Goal: Task Accomplishment & Management: Use online tool/utility

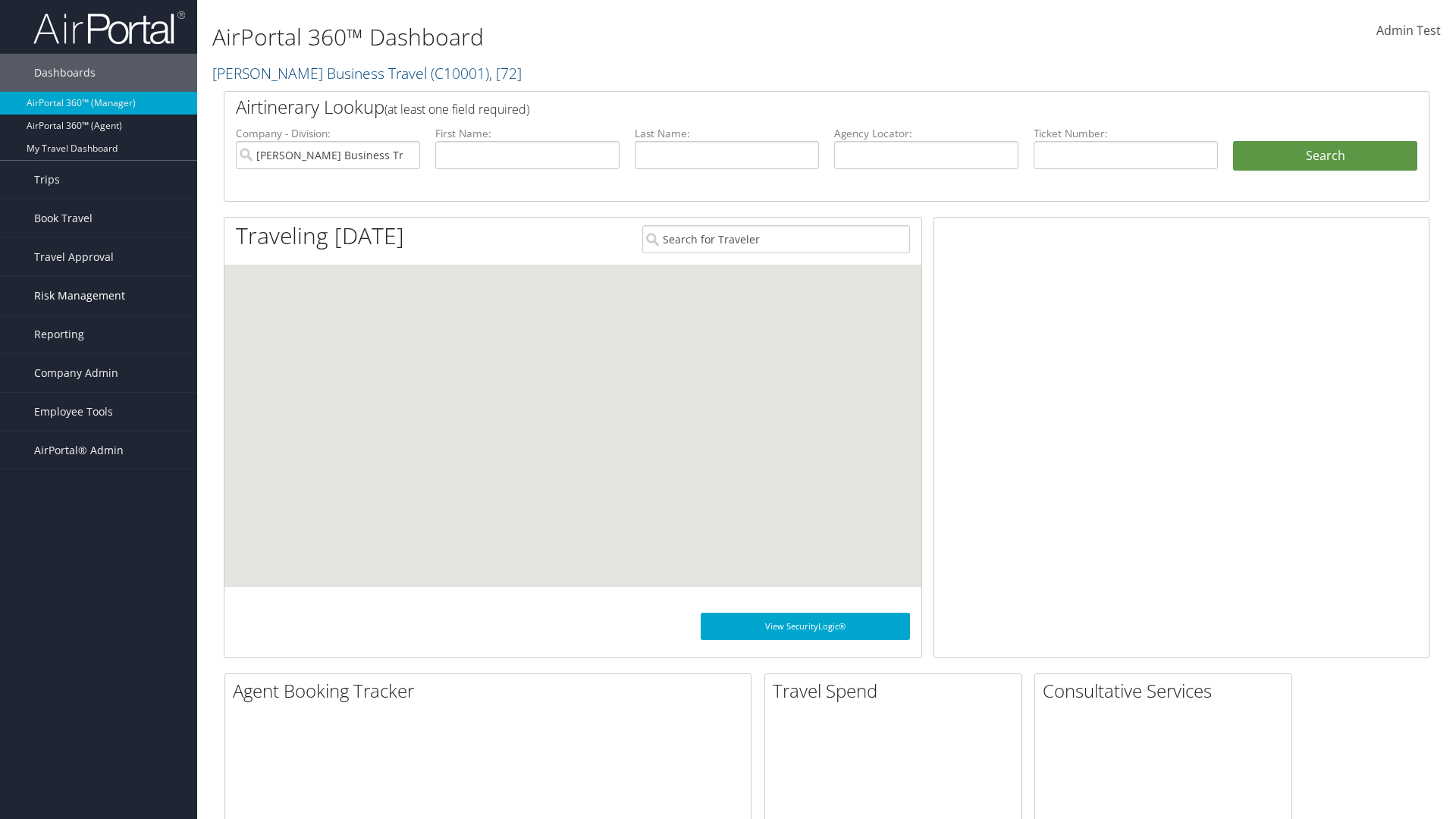
click at [99, 296] on span "Risk Management" at bounding box center [79, 296] width 91 height 38
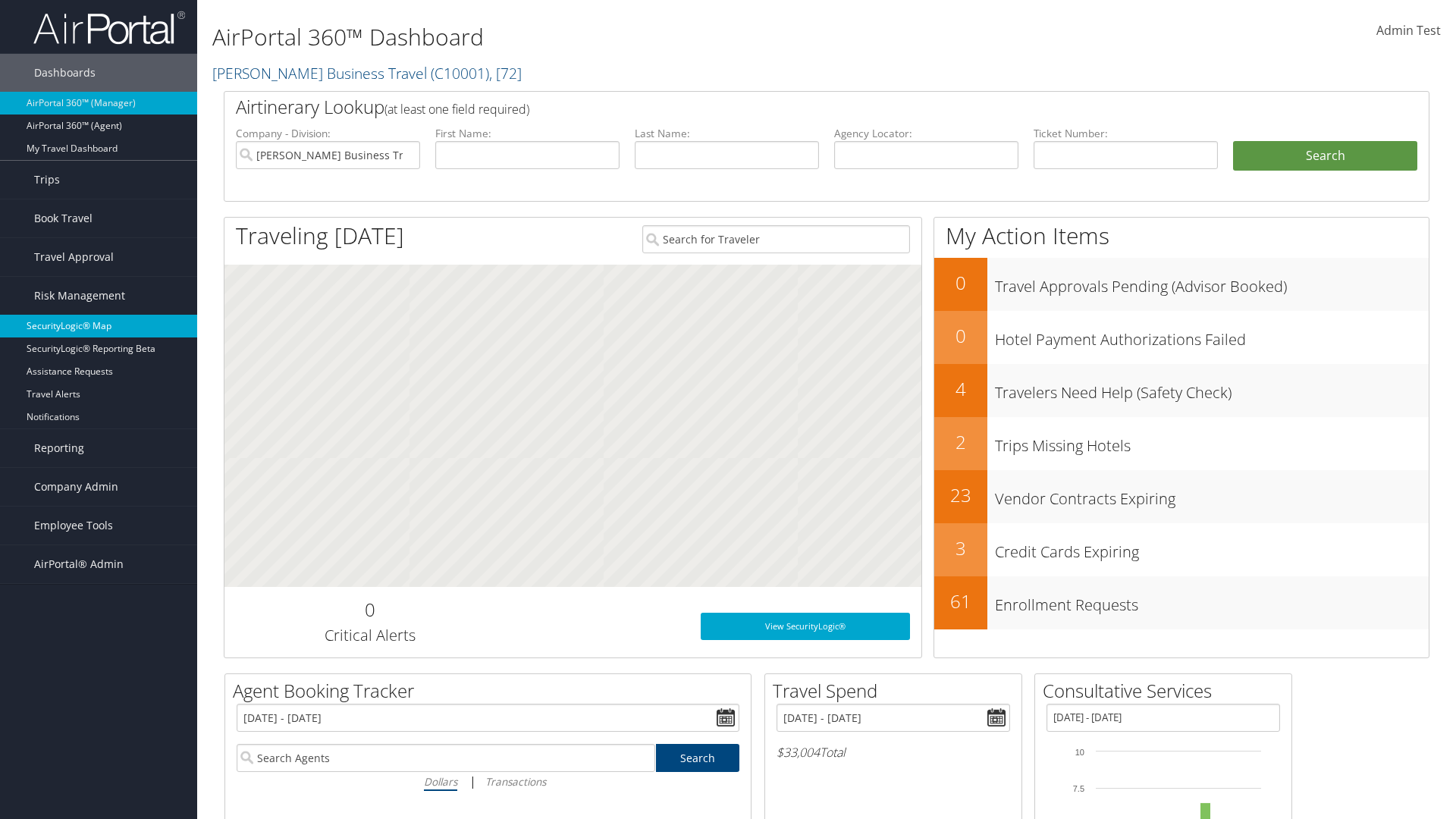
click at [99, 326] on link "SecurityLogic® Map" at bounding box center [99, 326] width 197 height 23
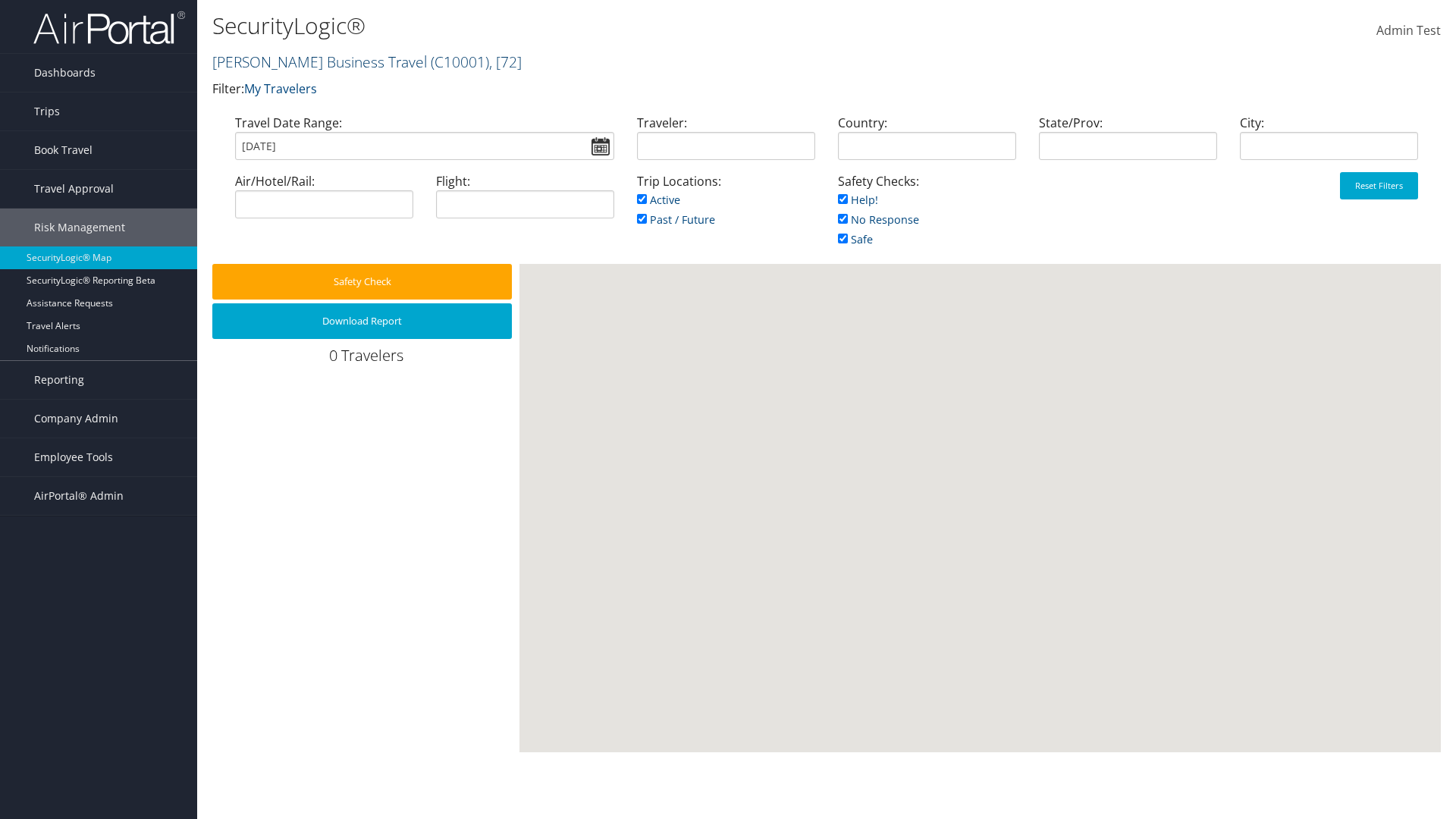
click at [313, 61] on link "[PERSON_NAME] Business Travel ( C10001 ) , [ 72 ]" at bounding box center [366, 61] width 309 height 20
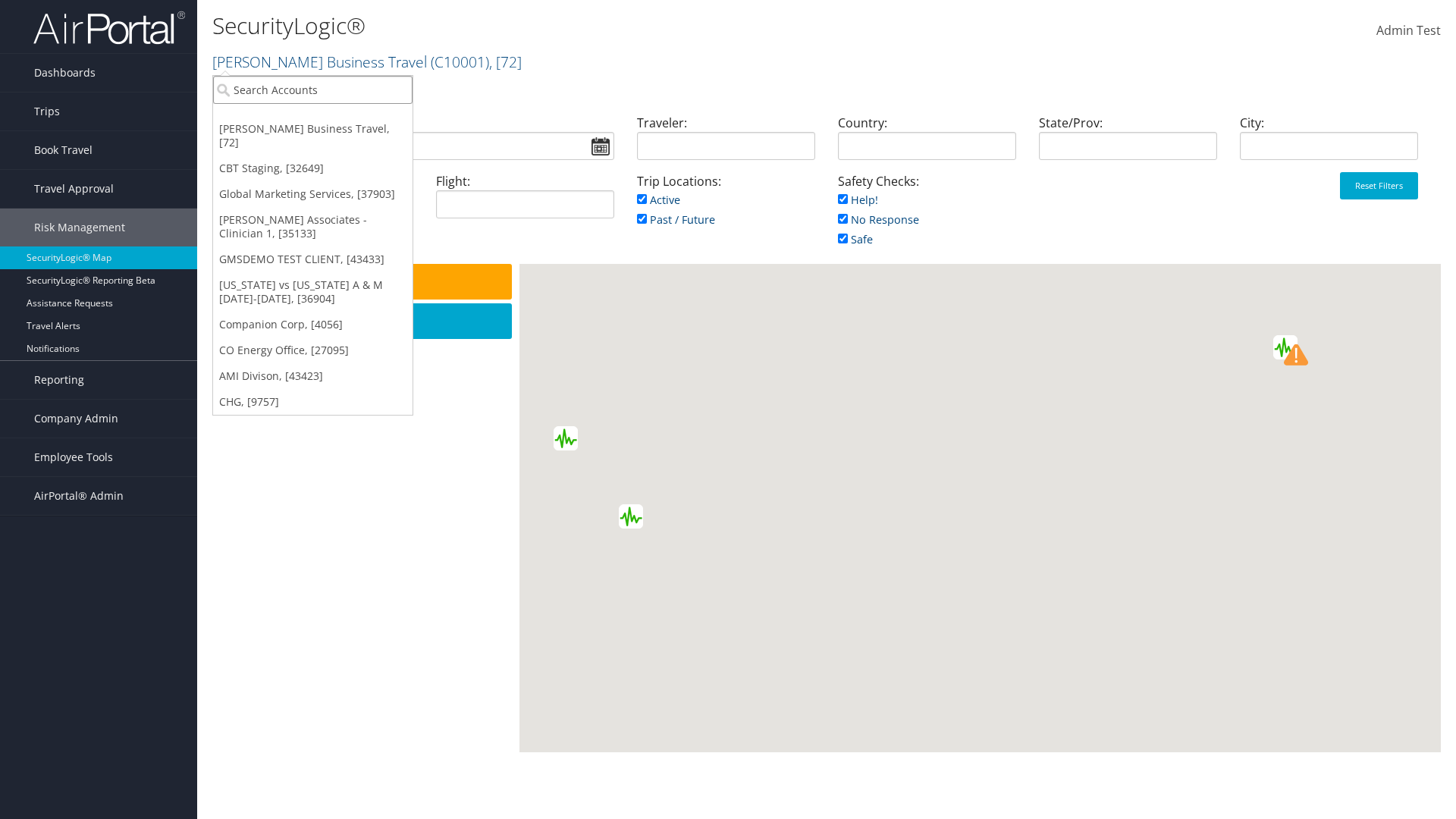
click at [313, 90] on input "search" at bounding box center [313, 89] width 199 height 28
type input "[PERSON_NAME] Business Travel"
click at [334, 131] on div "Account" at bounding box center [334, 131] width 258 height 13
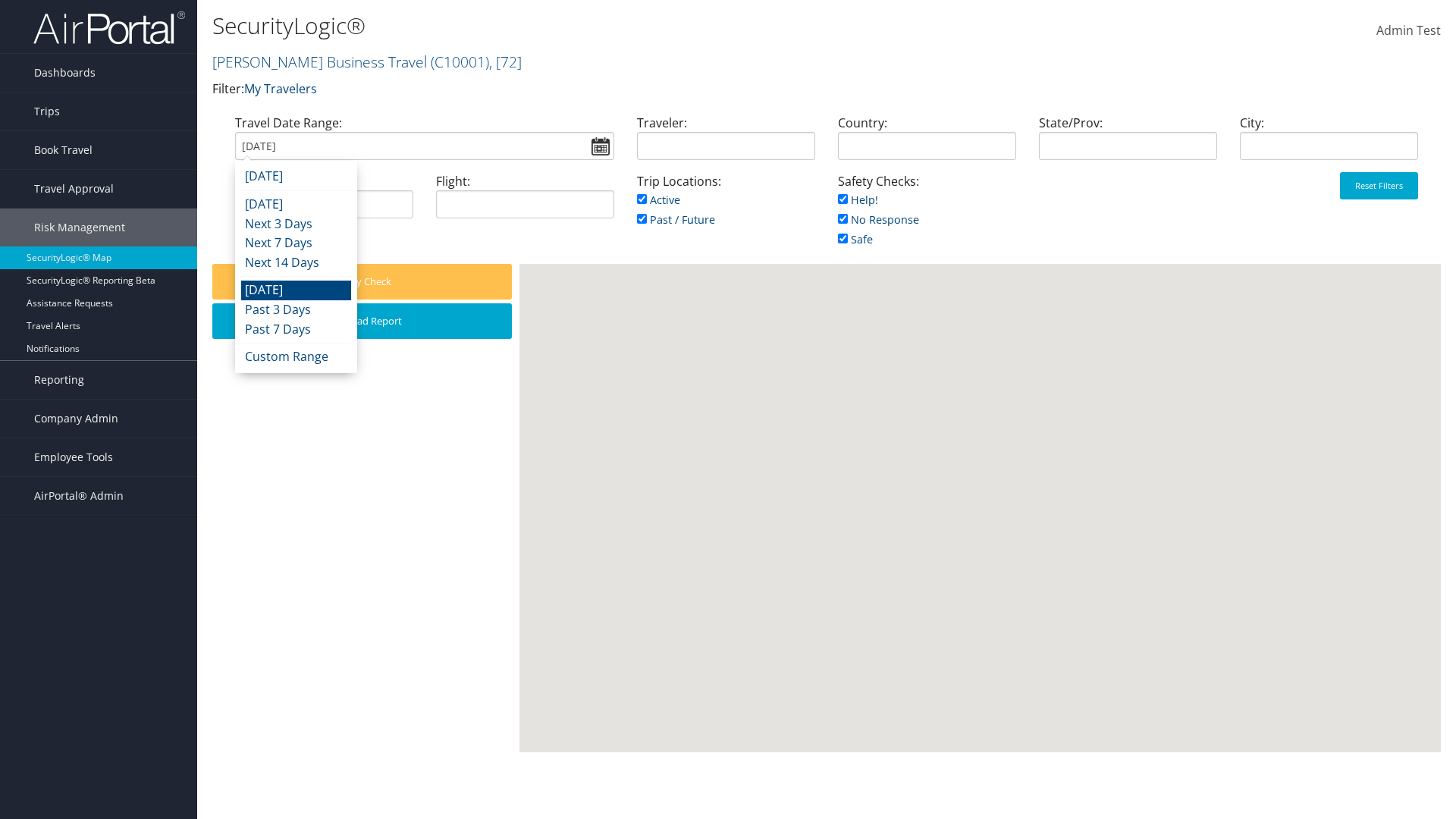
click at [424, 145] on input "[DATE]" at bounding box center [425, 145] width 379 height 28
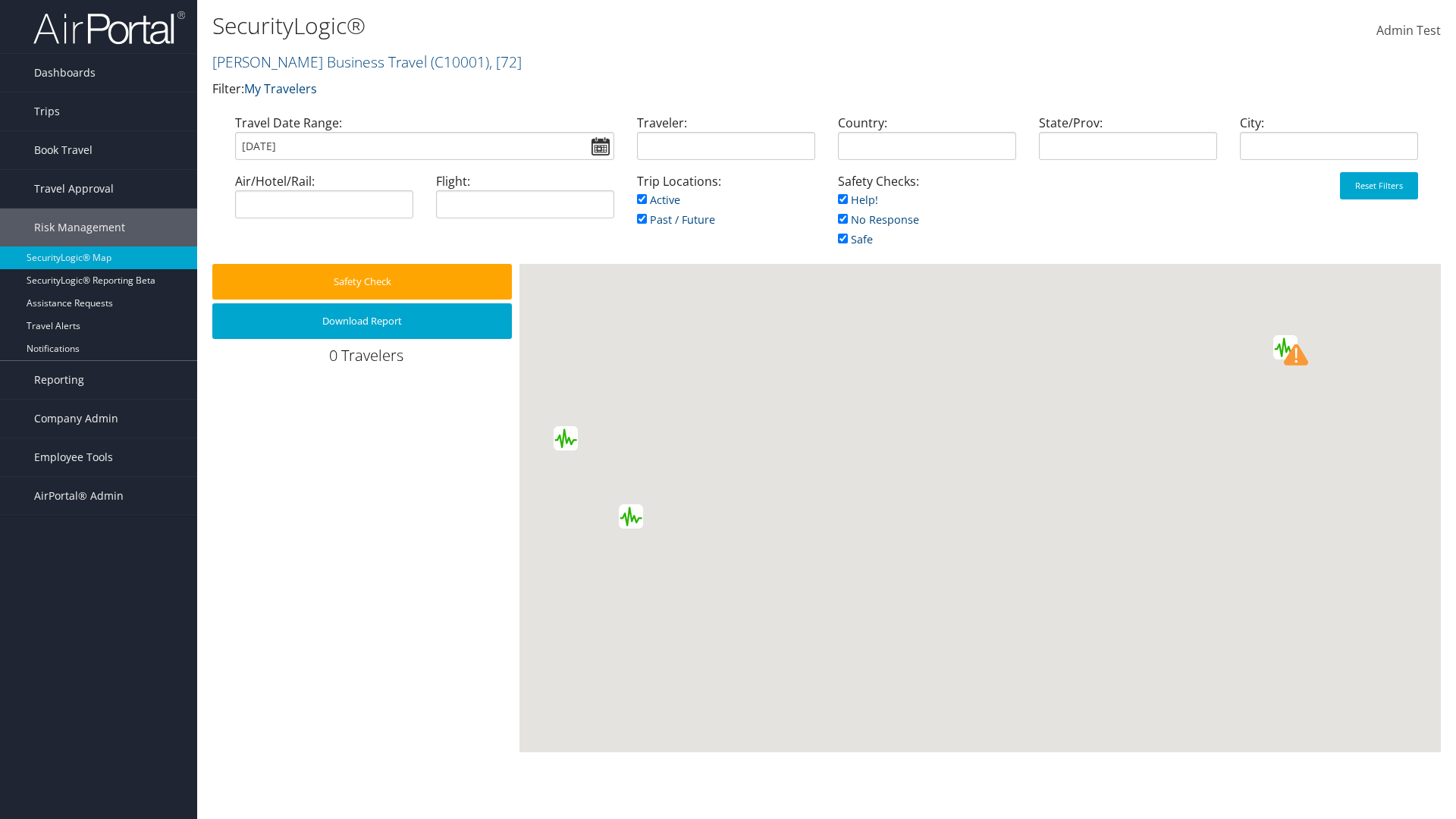
click at [424, 145] on input "[DATE]" at bounding box center [425, 145] width 379 height 28
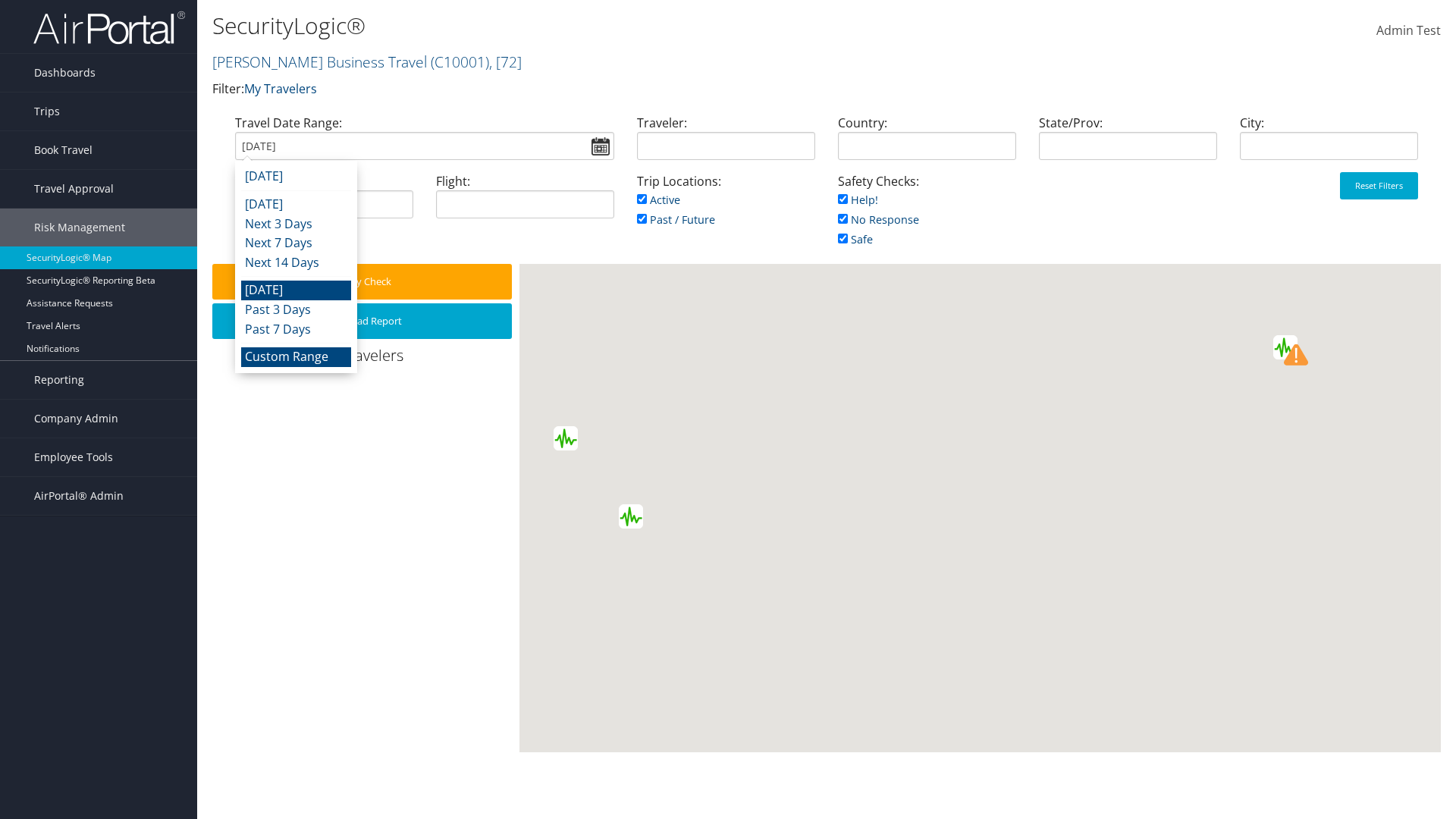
click at [296, 356] on li "Custom Range" at bounding box center [296, 357] width 110 height 20
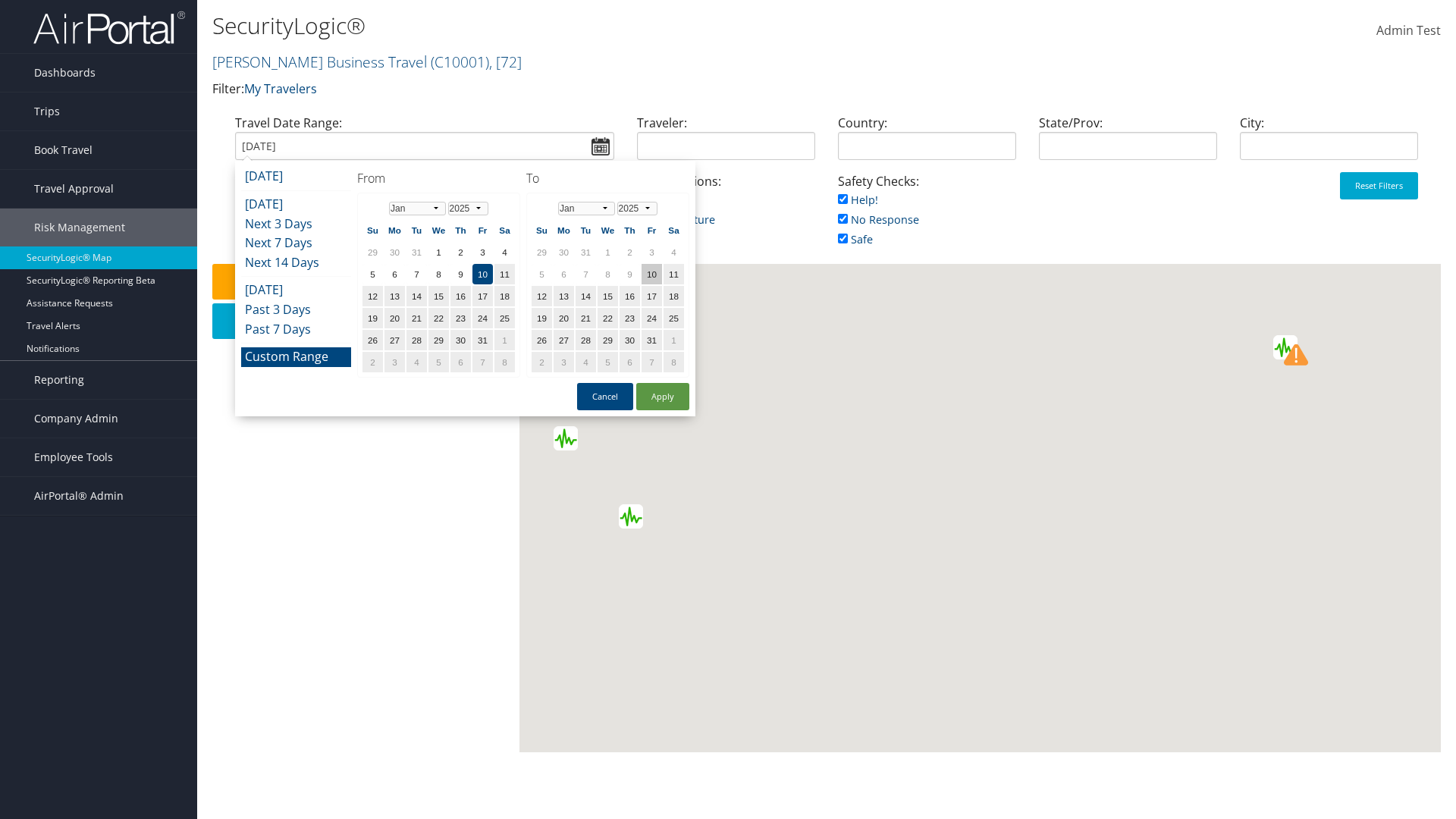
click at [651, 274] on td "10" at bounding box center [651, 274] width 20 height 20
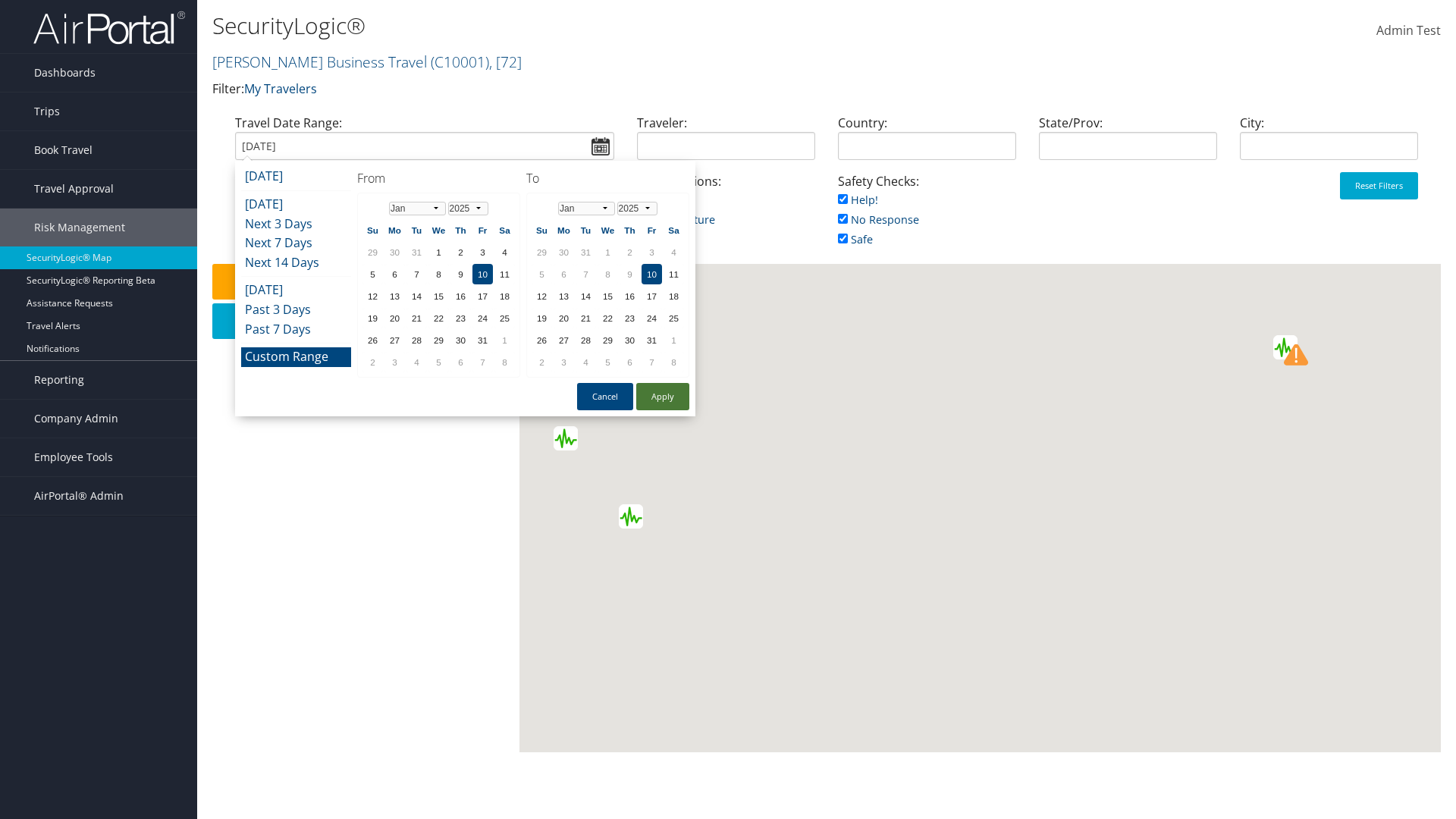
click at [663, 396] on button "Apply" at bounding box center [662, 396] width 53 height 28
type input "01/10/2025"
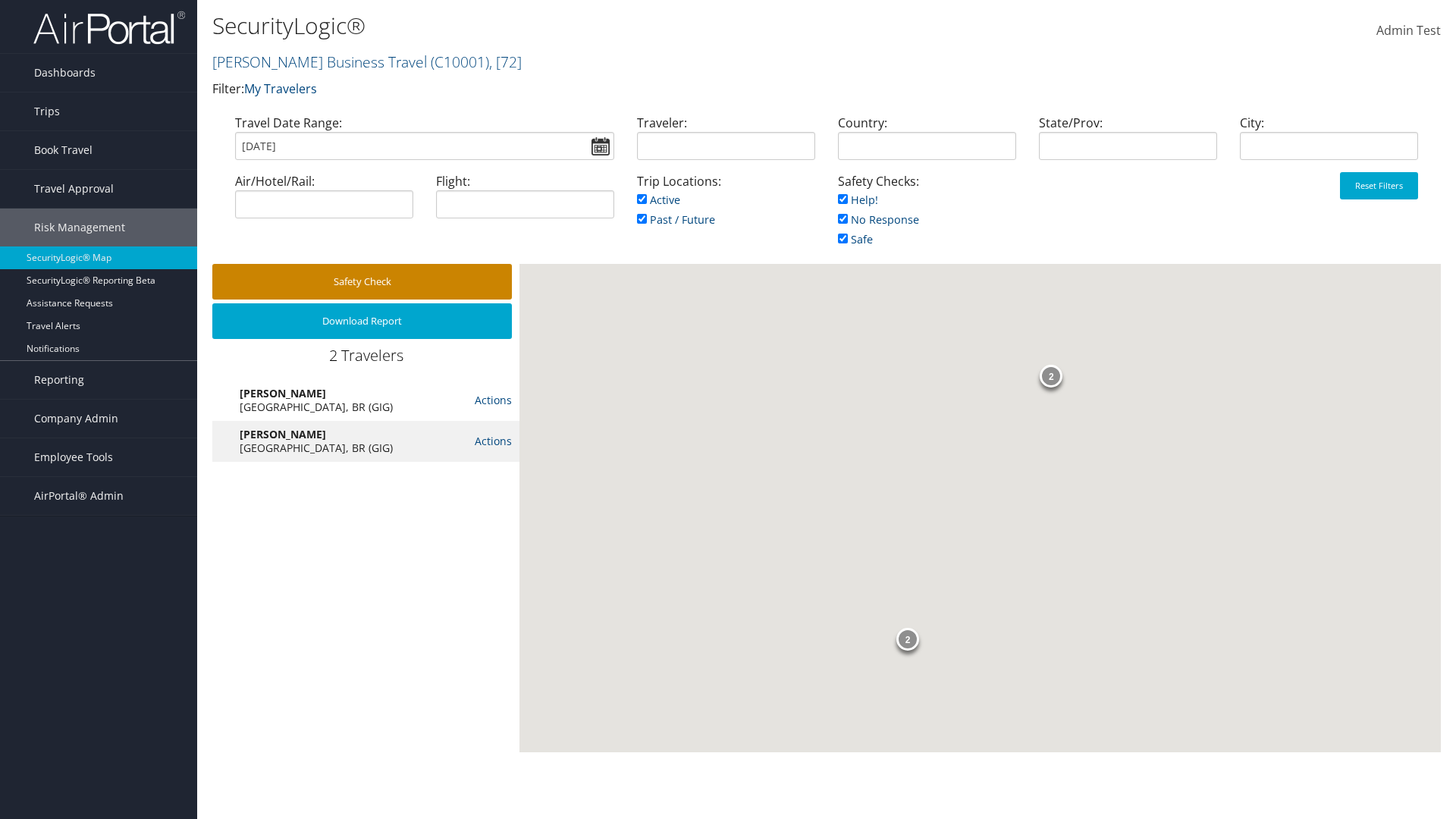
click at [362, 281] on button "Safety Check" at bounding box center [362, 281] width 299 height 35
